Goal: Information Seeking & Learning: Learn about a topic

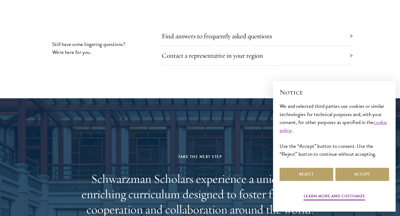
scroll to position [2657, 0]
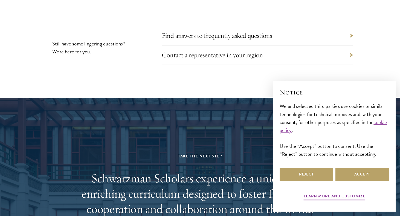
click at [138, 185] on h2 "Schwarzman Scholars experience a unique and enriching curriculum designed to fo…" at bounding box center [200, 193] width 254 height 46
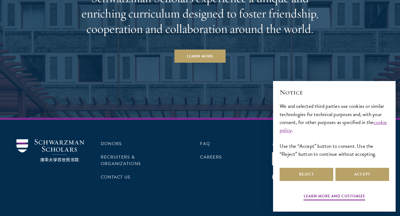
scroll to position [2838, 0]
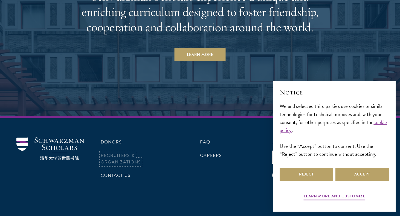
click at [106, 152] on link "Recruiters & Organizations" at bounding box center [121, 158] width 40 height 13
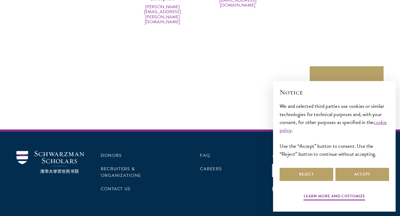
scroll to position [2768, 0]
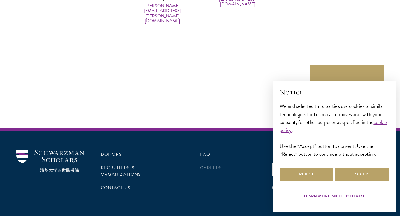
click at [209, 164] on link "Careers" at bounding box center [211, 167] width 22 height 7
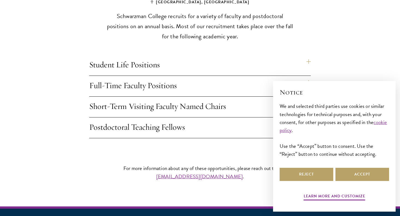
scroll to position [475, 0]
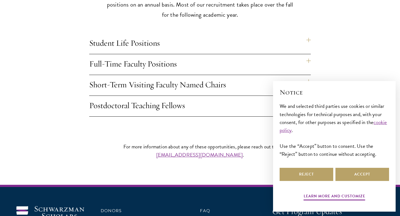
click at [133, 54] on h4 "Full-Time Faculty Positions" at bounding box center [199, 64] width 221 height 21
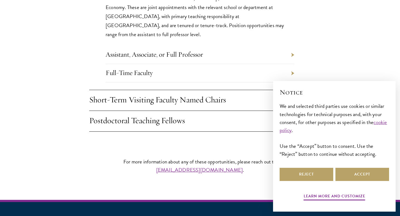
scroll to position [575, 0]
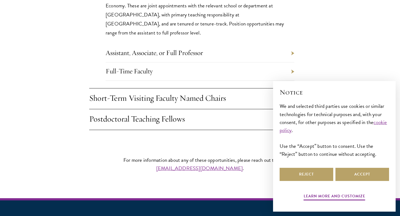
click at [152, 62] on li "Full-Time Faculty" at bounding box center [200, 71] width 189 height 18
click at [150, 67] on link "Full-Time Faculty" at bounding box center [129, 71] width 47 height 8
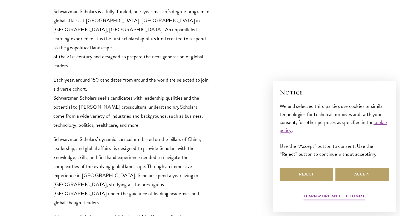
scroll to position [279, 0]
